Goal: Transaction & Acquisition: Purchase product/service

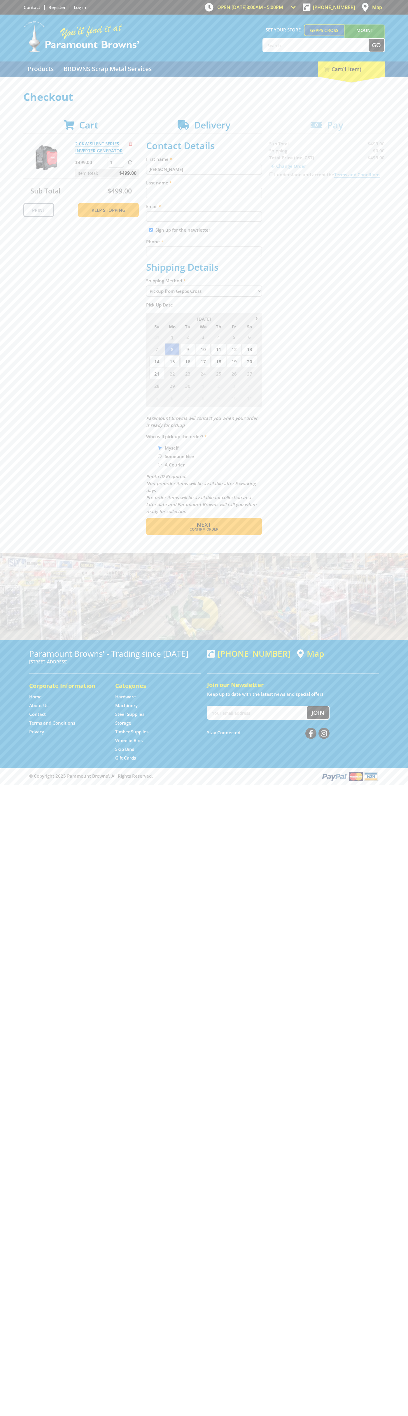
type input "[PERSON_NAME]"
type input "[EMAIL_ADDRESS][DOMAIN_NAME]"
type input "0293744000"
click at [204, 525] on span "Next" at bounding box center [203, 525] width 15 height 8
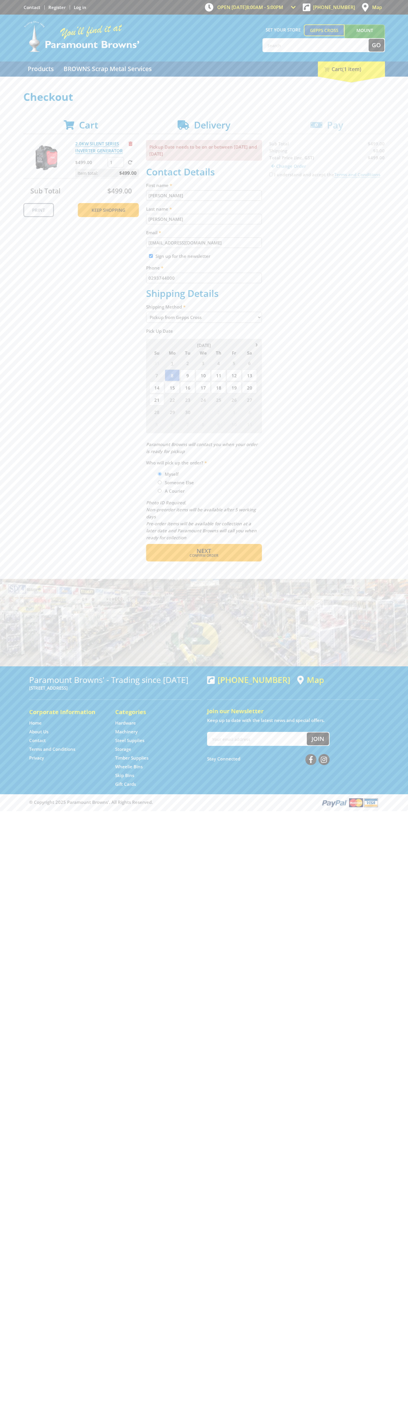
type input "[PERSON_NAME]"
click at [204, 556] on span "Confirm order" at bounding box center [204, 555] width 91 height 3
click at [204, 551] on span "Next" at bounding box center [203, 551] width 15 height 8
